Goal: Transaction & Acquisition: Subscribe to service/newsletter

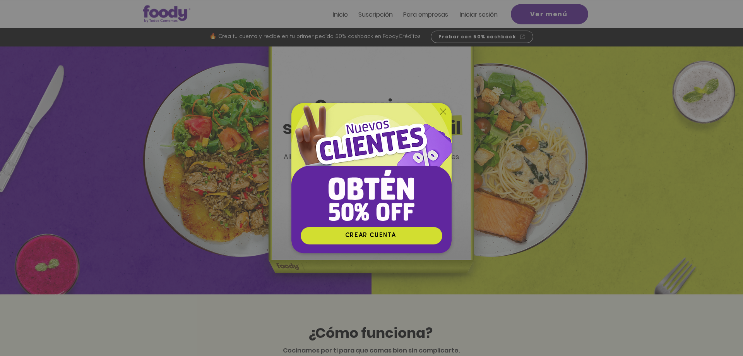
click at [444, 112] on icon "Volver al sitio" at bounding box center [443, 111] width 6 height 6
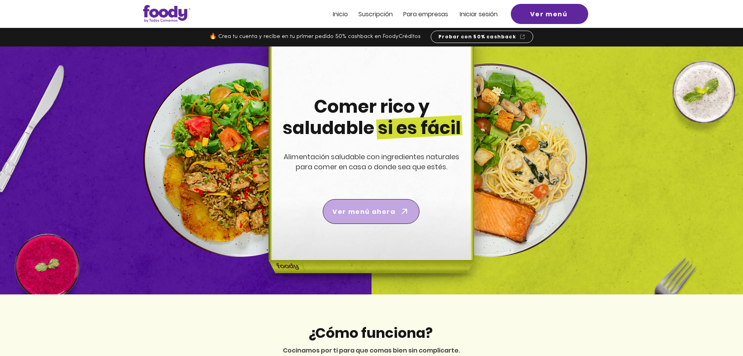
click at [405, 212] on icon "Ver menú ahora" at bounding box center [404, 211] width 5 height 5
click at [389, 14] on span "Suscripción" at bounding box center [375, 14] width 34 height 9
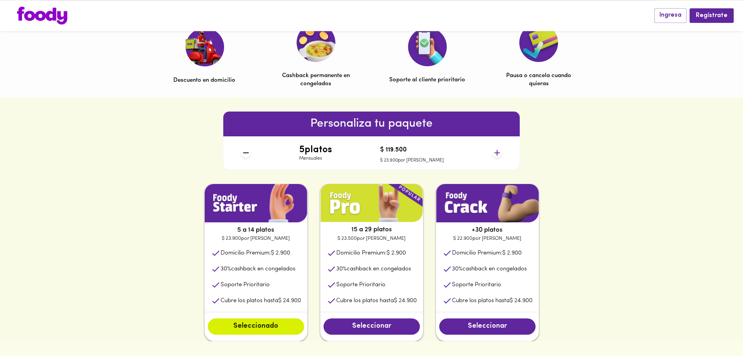
scroll to position [237, 0]
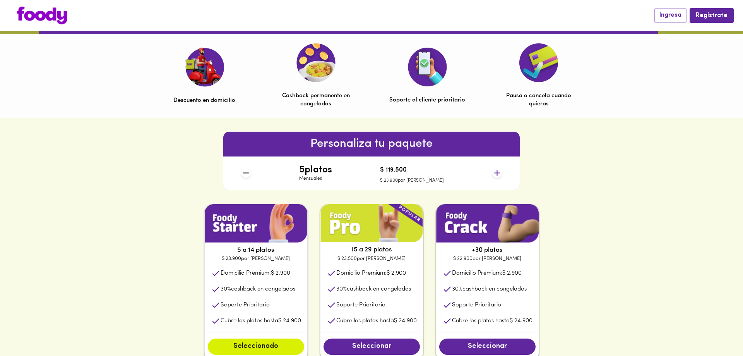
click at [496, 171] on icon at bounding box center [497, 173] width 10 height 10
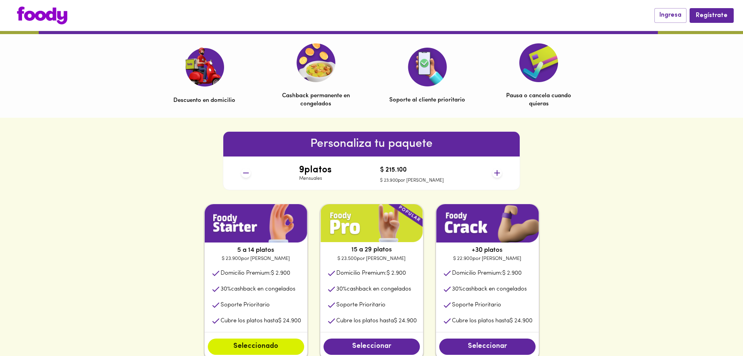
click at [496, 171] on icon at bounding box center [497, 173] width 10 height 10
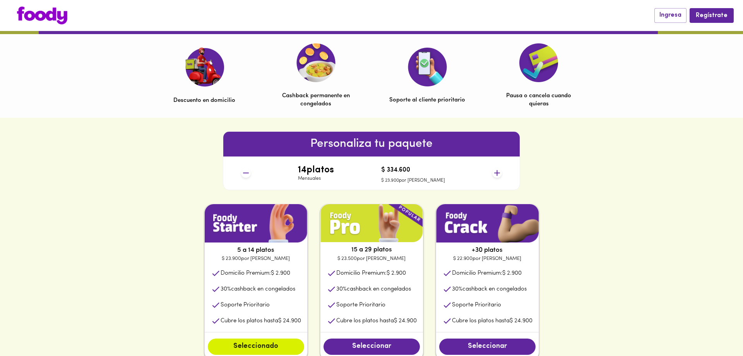
click at [496, 171] on icon at bounding box center [497, 173] width 10 height 10
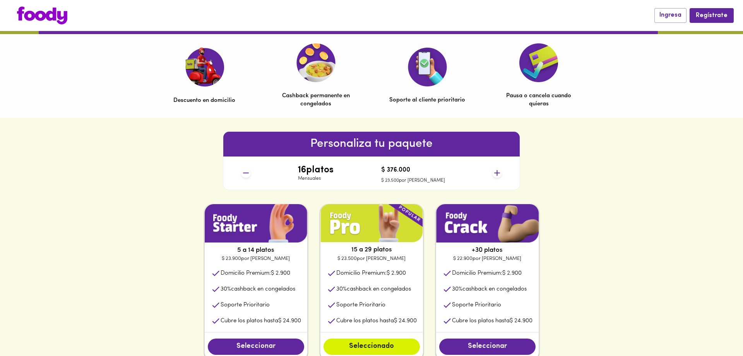
click at [496, 171] on icon at bounding box center [497, 173] width 10 height 10
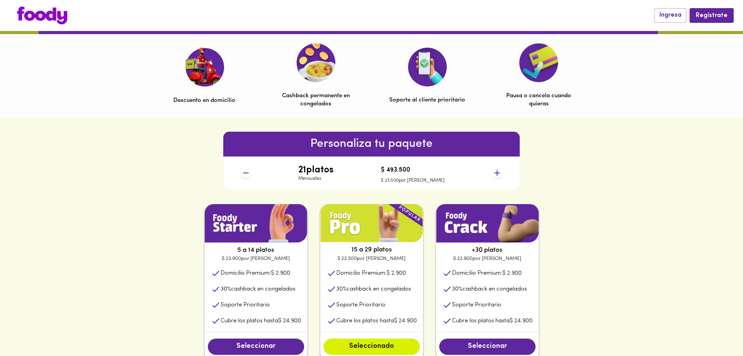
click at [496, 171] on icon at bounding box center [497, 173] width 10 height 10
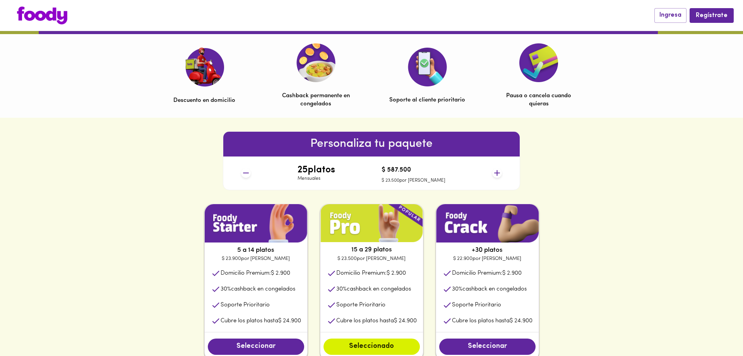
click at [496, 171] on icon at bounding box center [497, 173] width 10 height 10
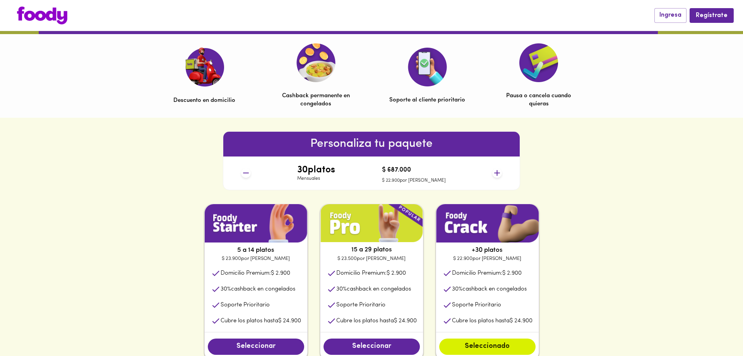
click at [496, 171] on icon at bounding box center [497, 173] width 10 height 10
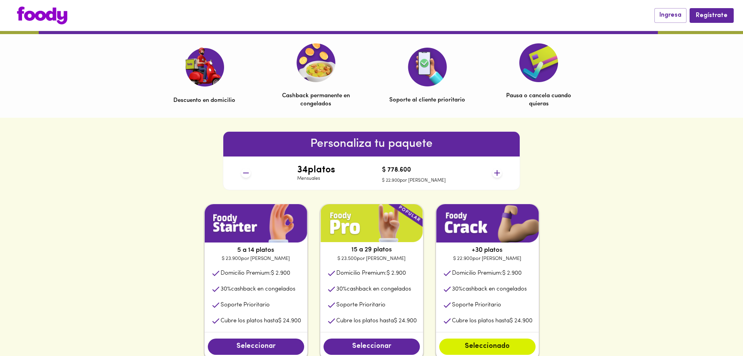
click at [496, 171] on icon at bounding box center [497, 173] width 10 height 10
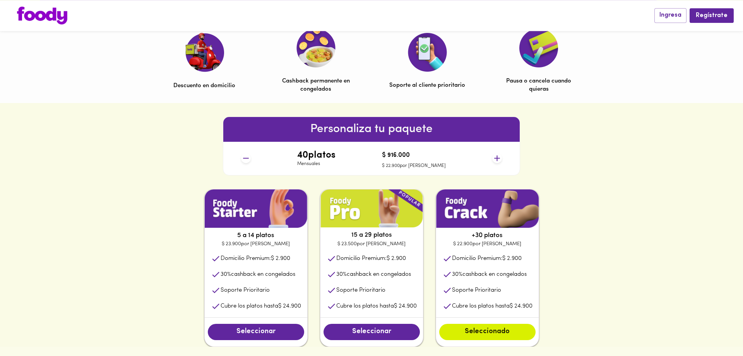
scroll to position [276, 0]
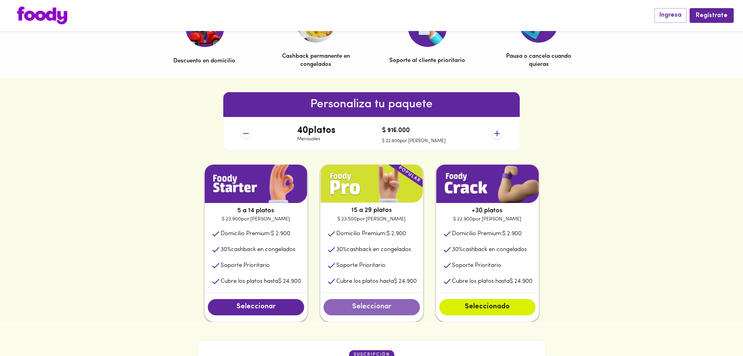
click at [389, 311] on span "Seleccionar" at bounding box center [371, 307] width 81 height 9
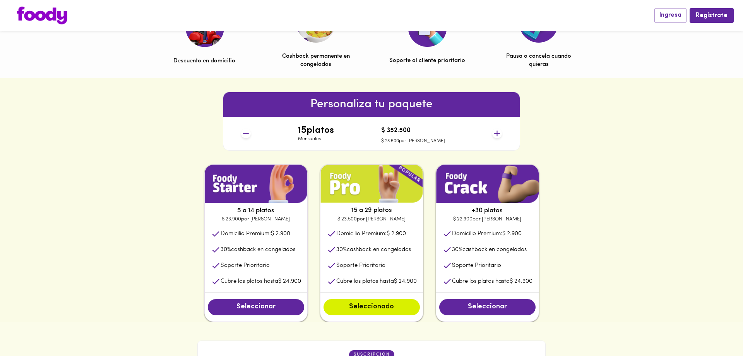
click at [239, 299] on div "Seleccionar" at bounding box center [256, 306] width 103 height 29
click at [246, 304] on span "Seleccionar" at bounding box center [255, 307] width 81 height 9
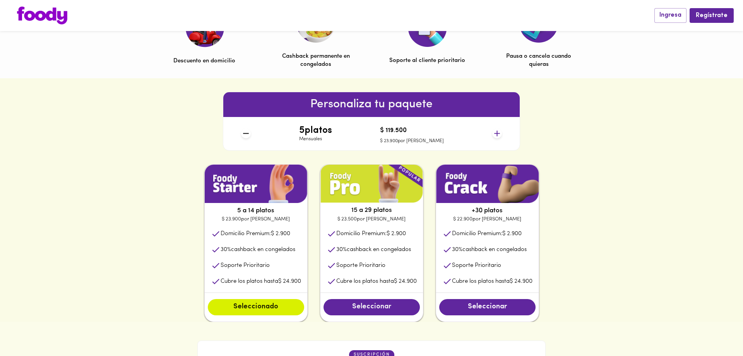
drag, startPoint x: 402, startPoint y: 311, endPoint x: 393, endPoint y: 310, distance: 9.0
click at [401, 311] on span "Seleccionar" at bounding box center [371, 307] width 81 height 9
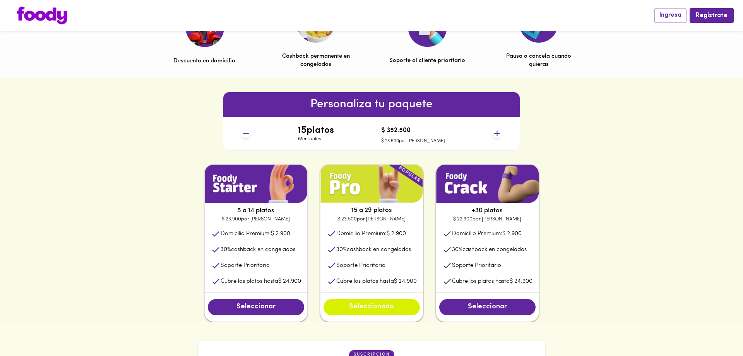
click at [393, 310] on span "Seleccionado" at bounding box center [371, 307] width 81 height 9
click at [500, 135] on icon at bounding box center [497, 133] width 10 height 10
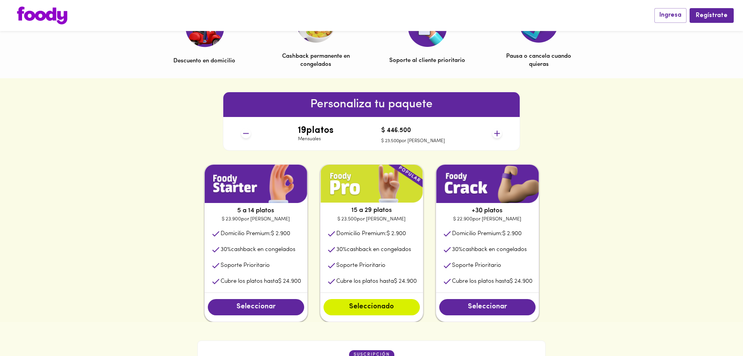
click at [500, 135] on icon at bounding box center [497, 133] width 10 height 10
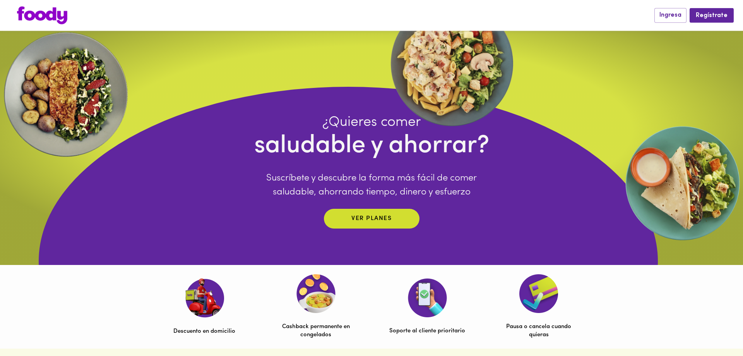
scroll to position [0, 0]
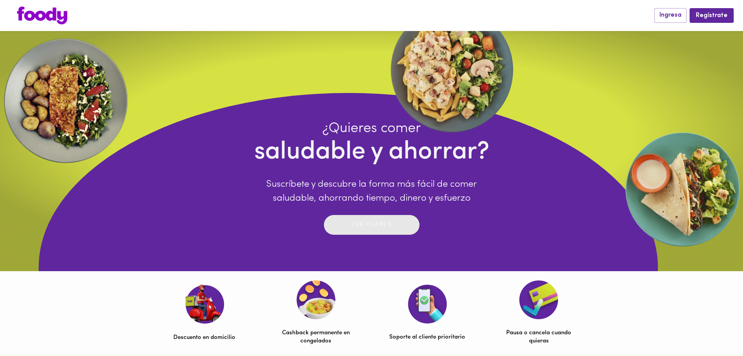
click at [407, 231] on span "Ver planes" at bounding box center [372, 225] width 80 height 12
click at [42, 15] on img at bounding box center [42, 16] width 50 height 18
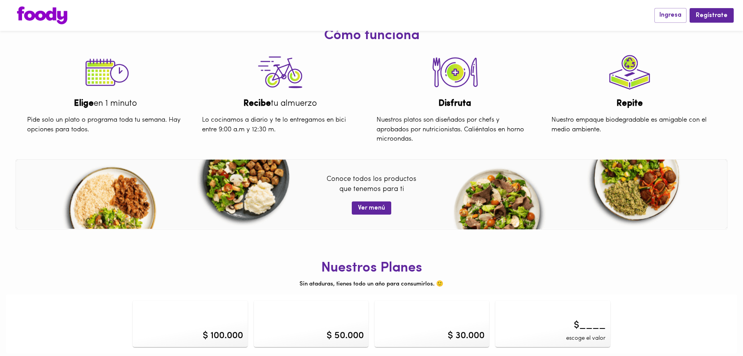
scroll to position [306, 0]
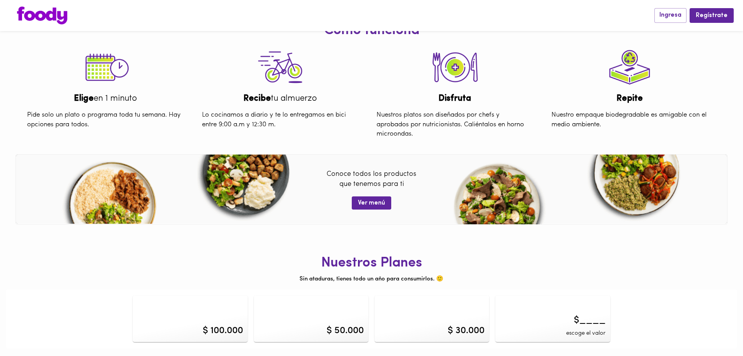
click at [437, 325] on div "$ 30.000" at bounding box center [432, 318] width 115 height 46
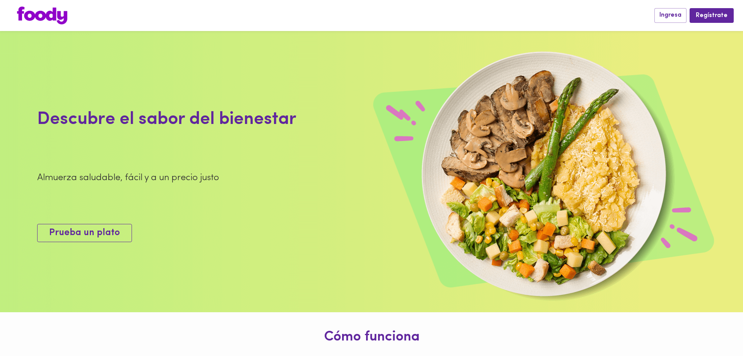
click at [69, 227] on span "Prueba un plato" at bounding box center [84, 232] width 71 height 11
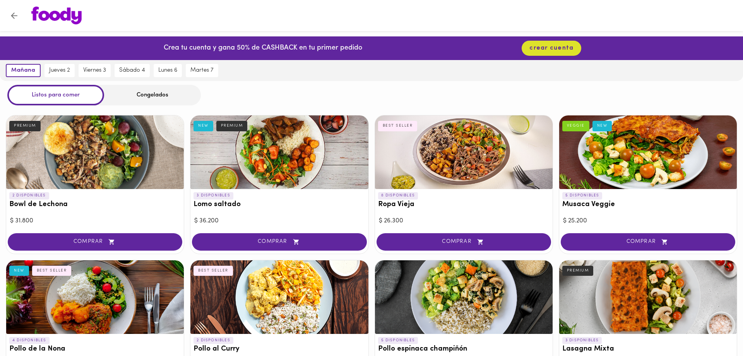
click at [155, 96] on div "Congelados" at bounding box center [152, 95] width 97 height 21
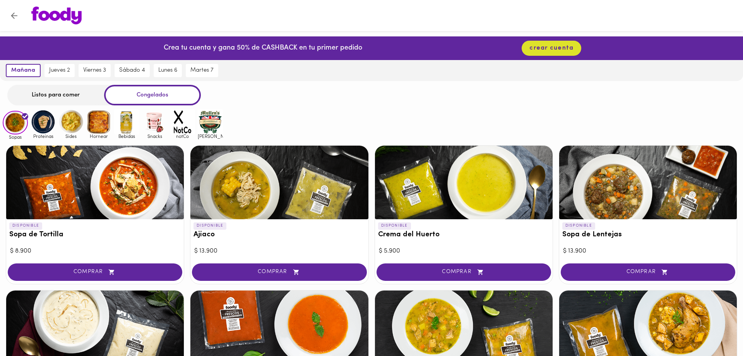
click at [73, 94] on div "Listos para comer" at bounding box center [55, 95] width 97 height 21
